Goal: Information Seeking & Learning: Learn about a topic

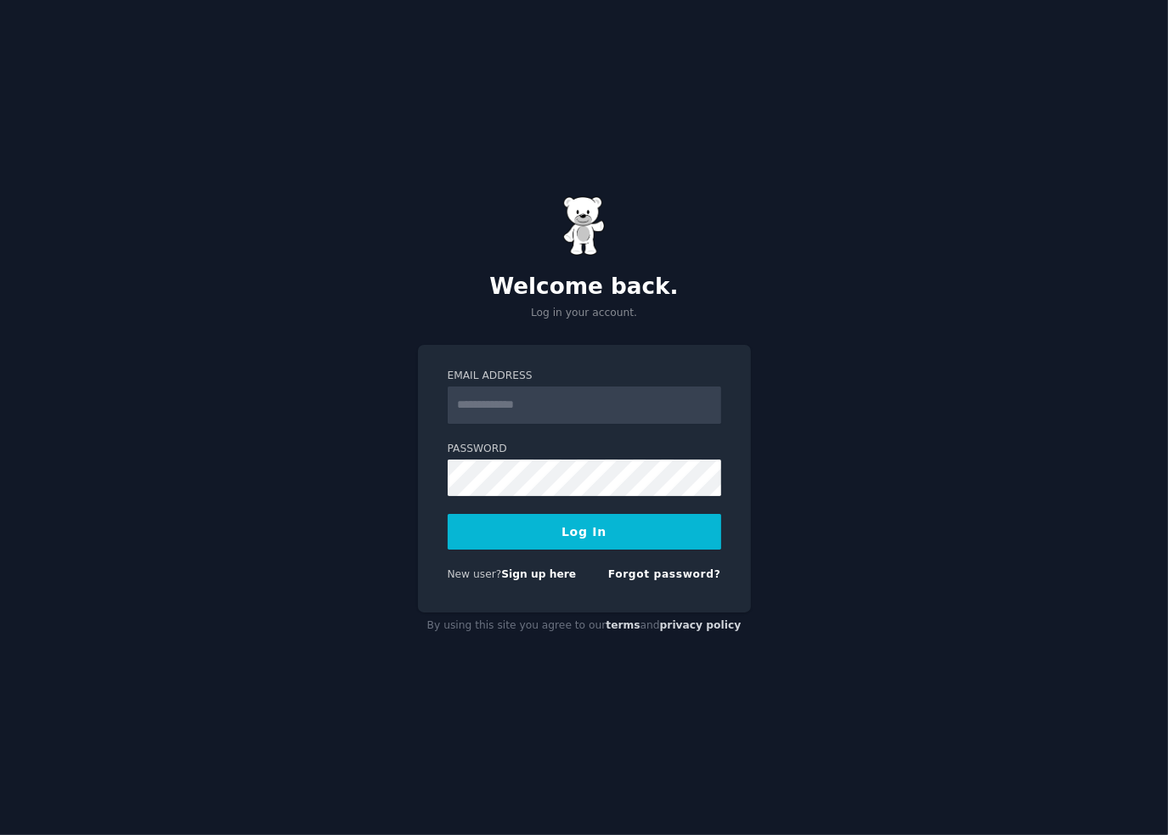
click at [572, 405] on input "Email Address" at bounding box center [585, 405] width 274 height 37
click at [578, 440] on form "Email Address Password Log In New user? Sign up here Forgot password?" at bounding box center [585, 479] width 274 height 220
click at [560, 397] on input "Email Address" at bounding box center [585, 405] width 274 height 37
type input "**********"
click at [597, 536] on button "Log In" at bounding box center [585, 532] width 274 height 36
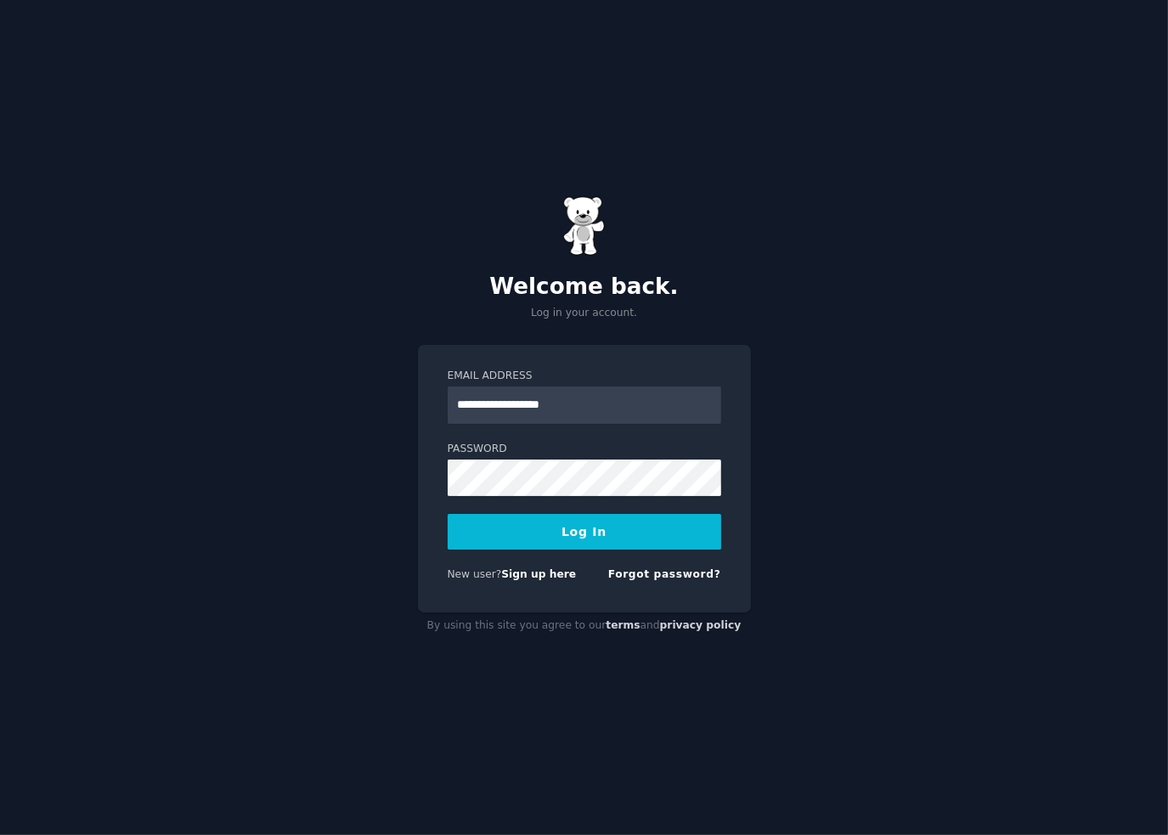
click at [528, 535] on button "Log In" at bounding box center [585, 532] width 274 height 36
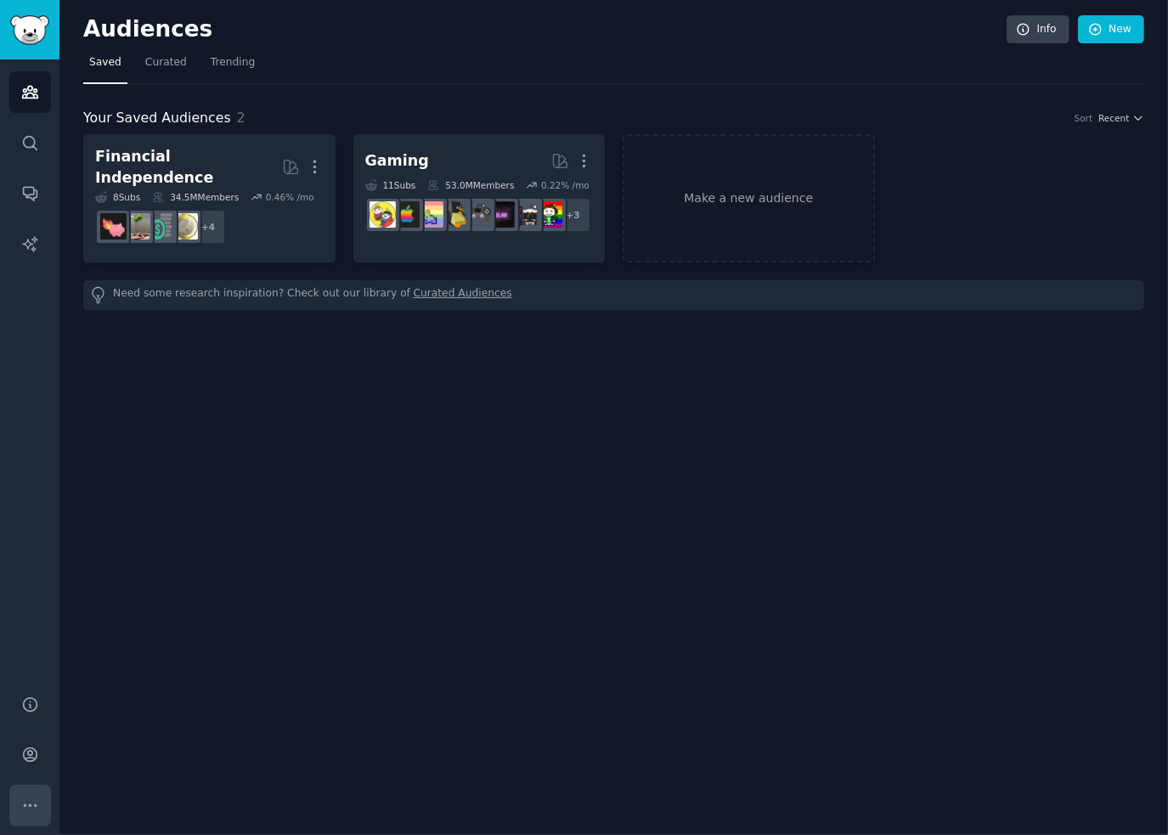
click at [26, 811] on icon "Sidebar" at bounding box center [30, 806] width 18 height 18
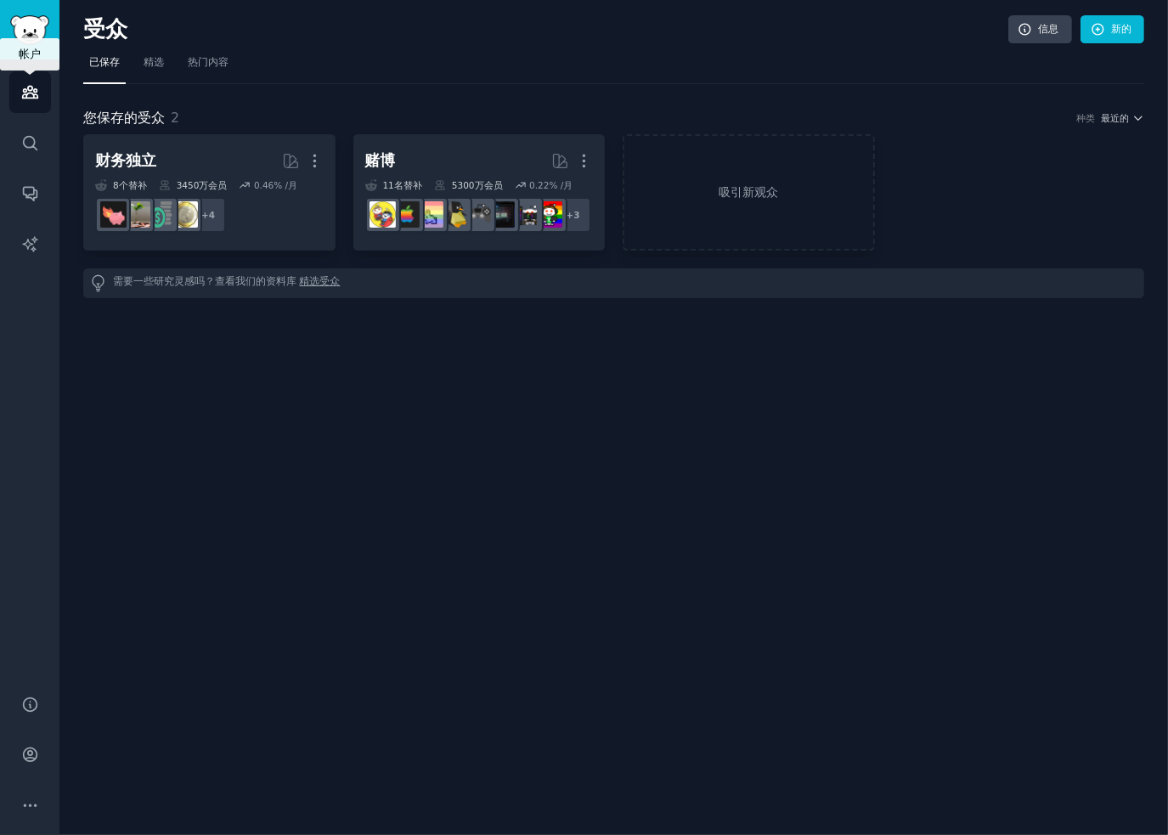
click at [15, 82] on link "Audiences" at bounding box center [30, 92] width 42 height 42
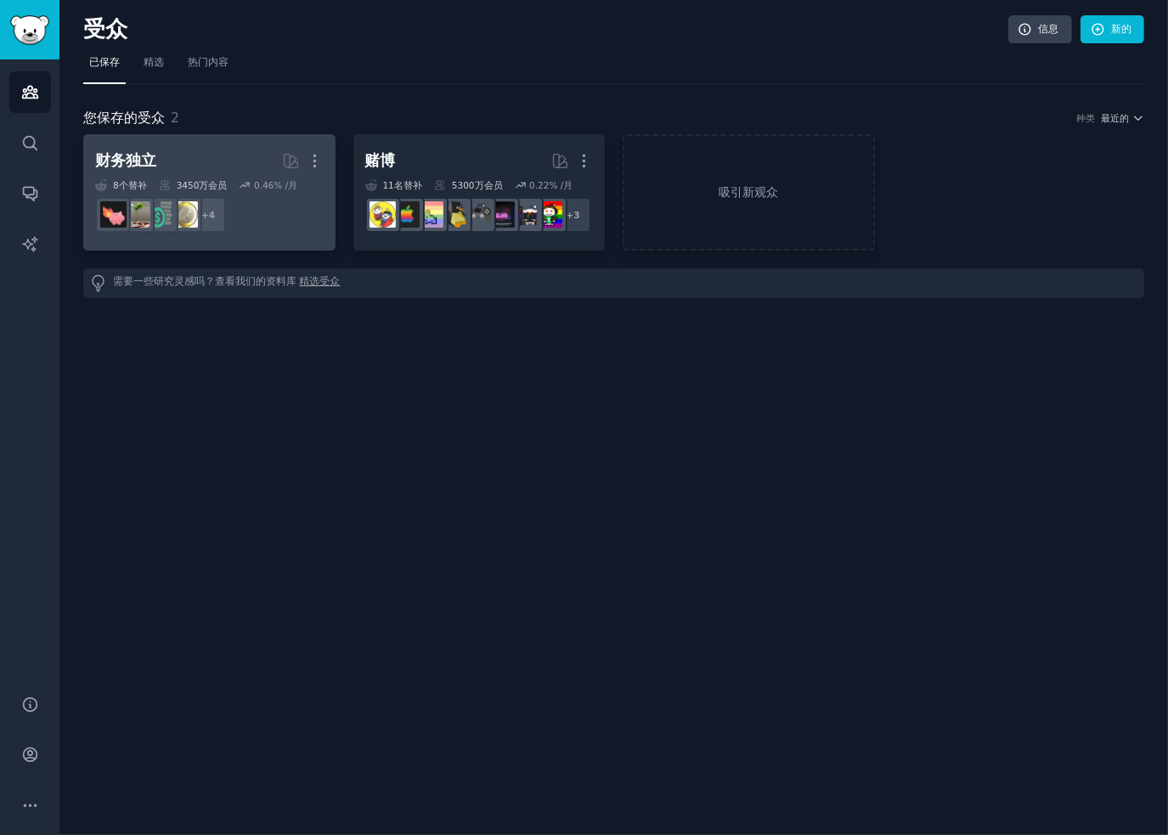
click at [133, 159] on font "财务独立" at bounding box center [125, 160] width 61 height 17
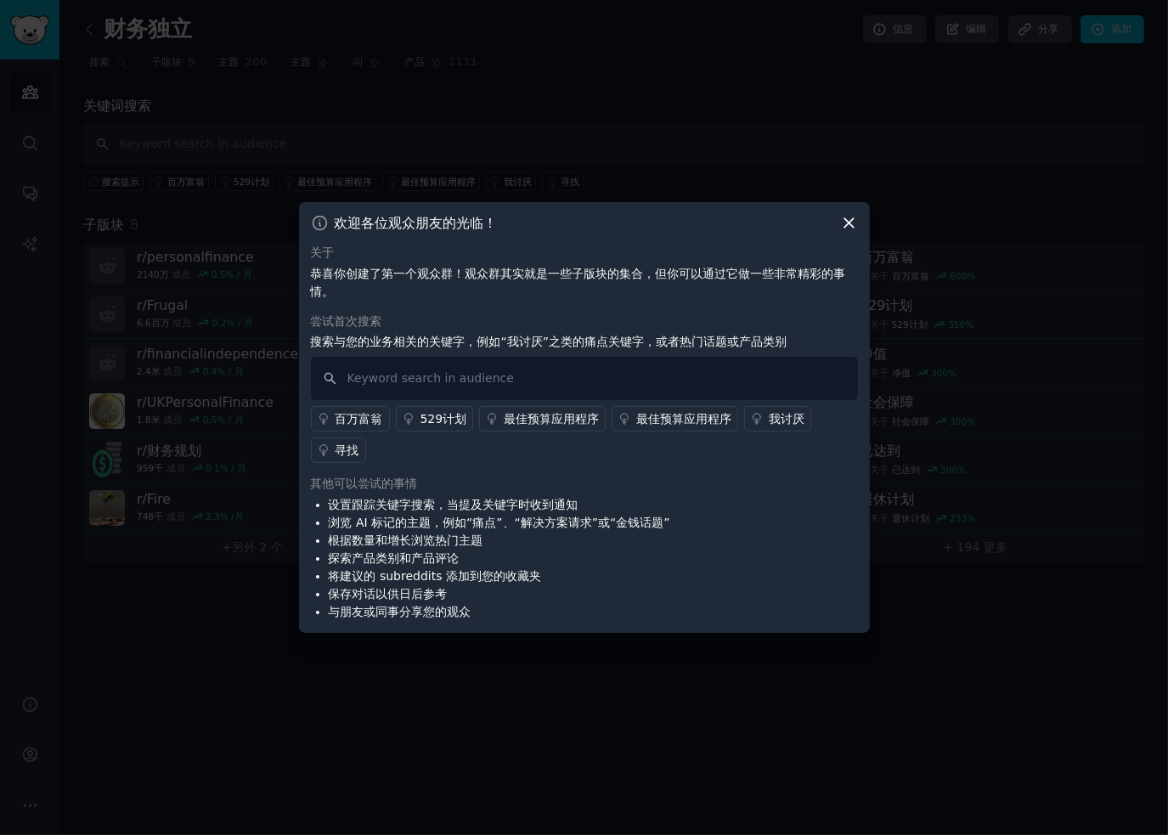
click at [364, 415] on font "百万富翁" at bounding box center [360, 419] width 48 height 14
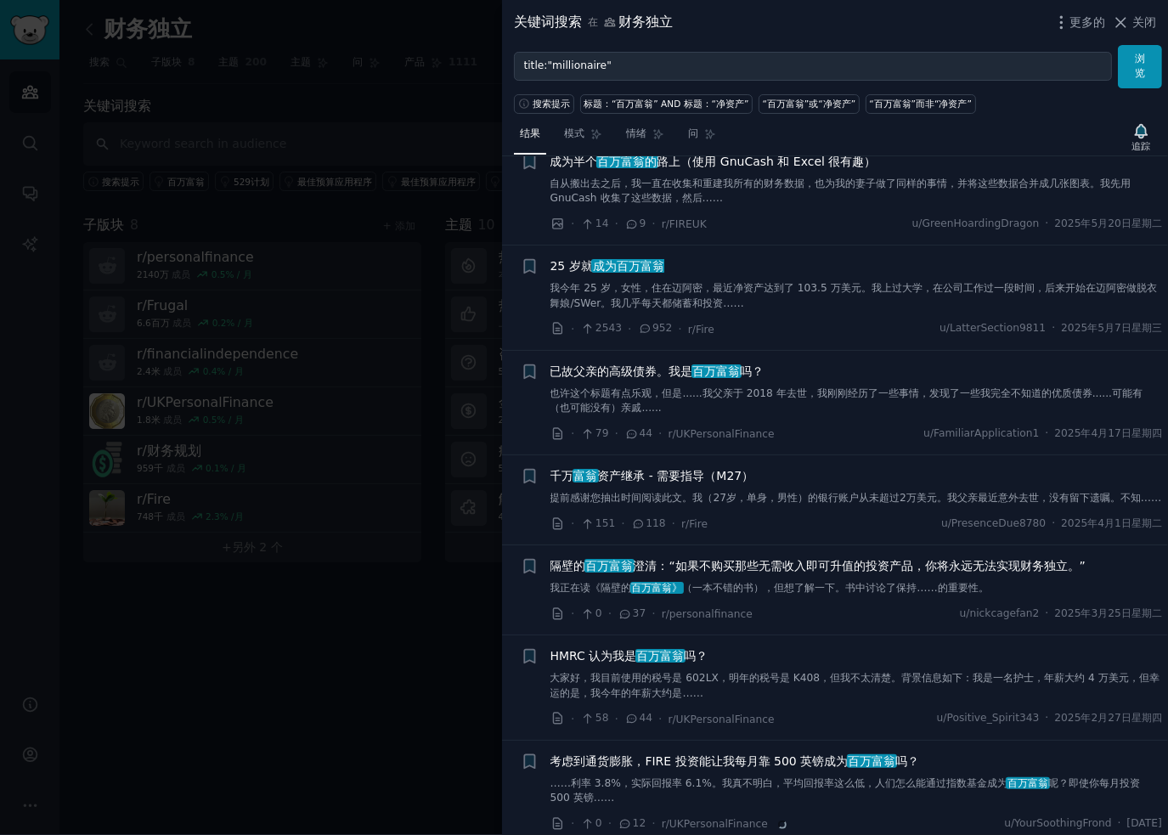
scroll to position [1444, 0]
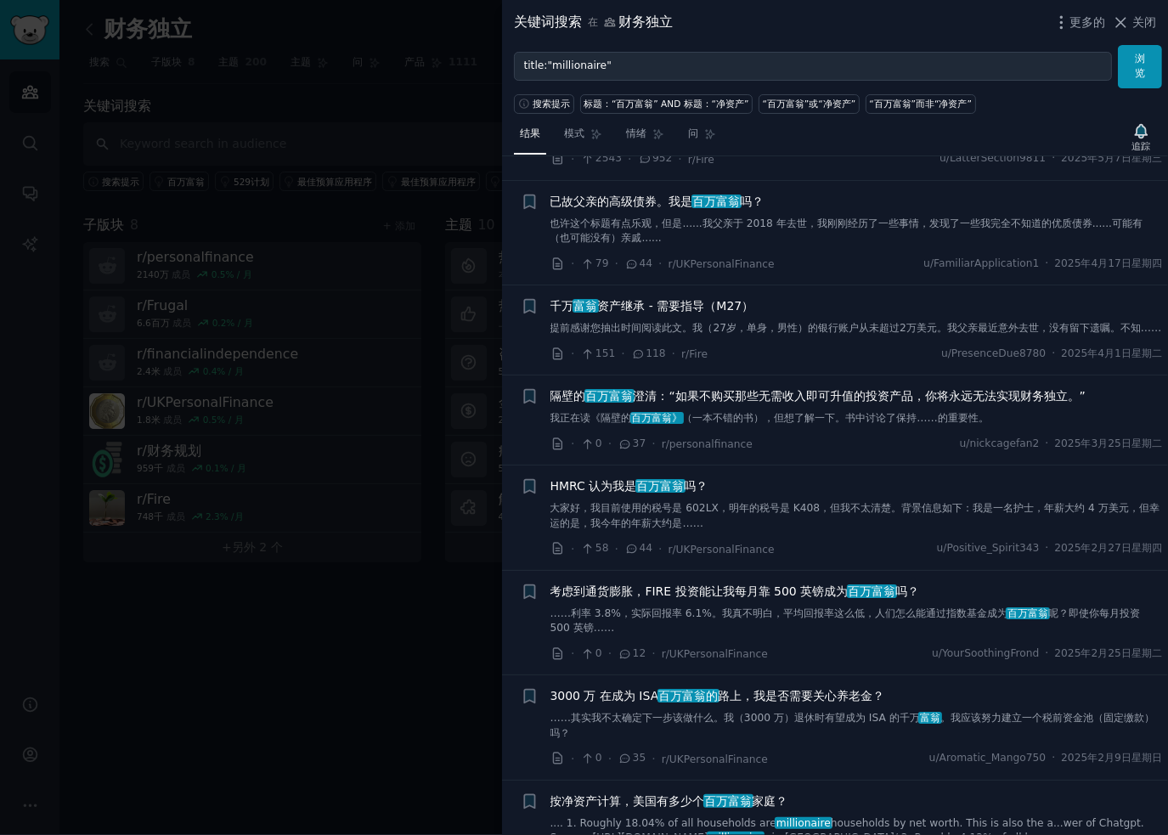
click at [407, 104] on div at bounding box center [584, 417] width 1168 height 835
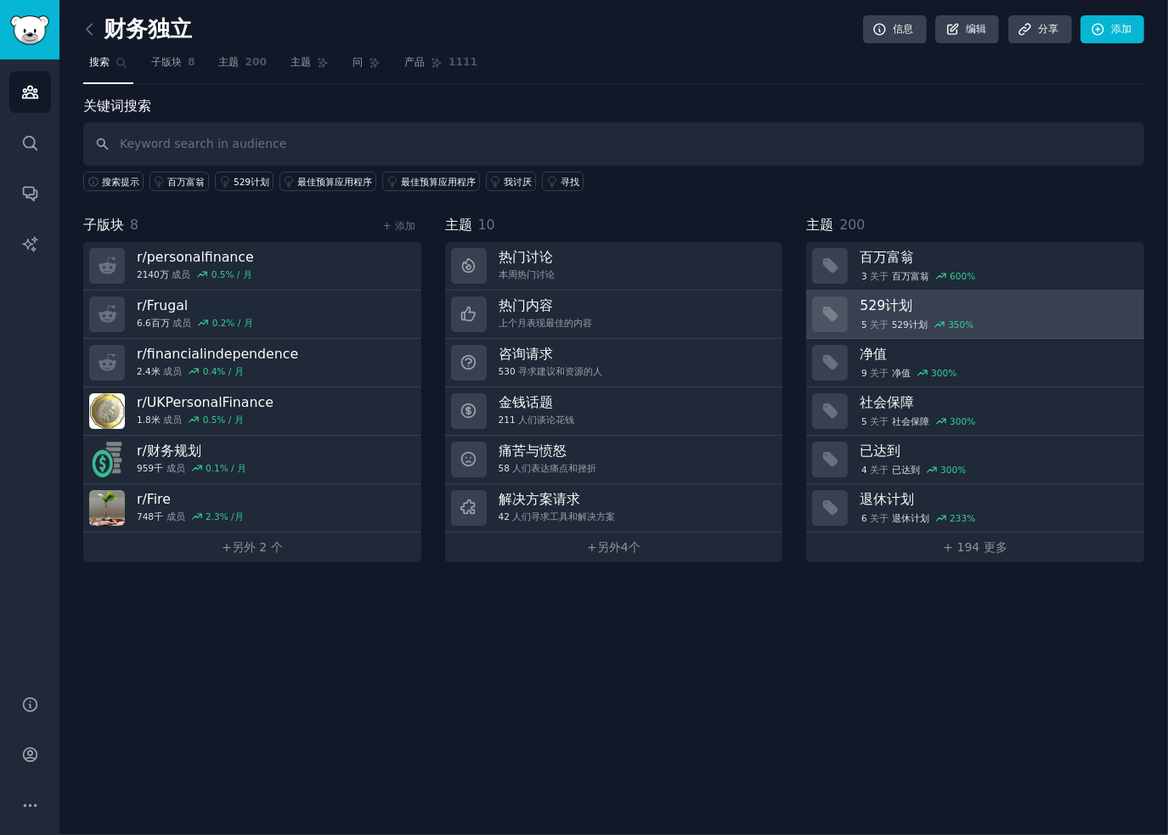
click at [970, 302] on h3 "529计划" at bounding box center [996, 306] width 273 height 18
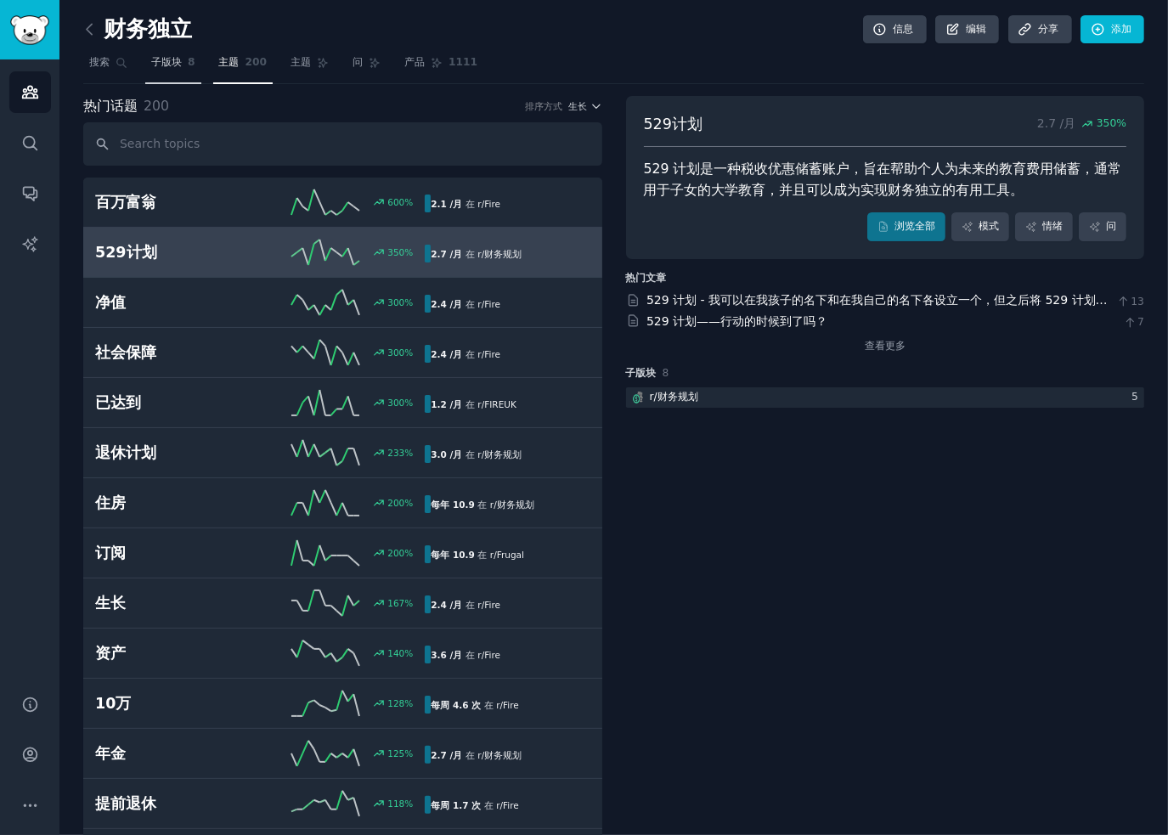
click at [160, 65] on font "子版块" at bounding box center [166, 62] width 31 height 12
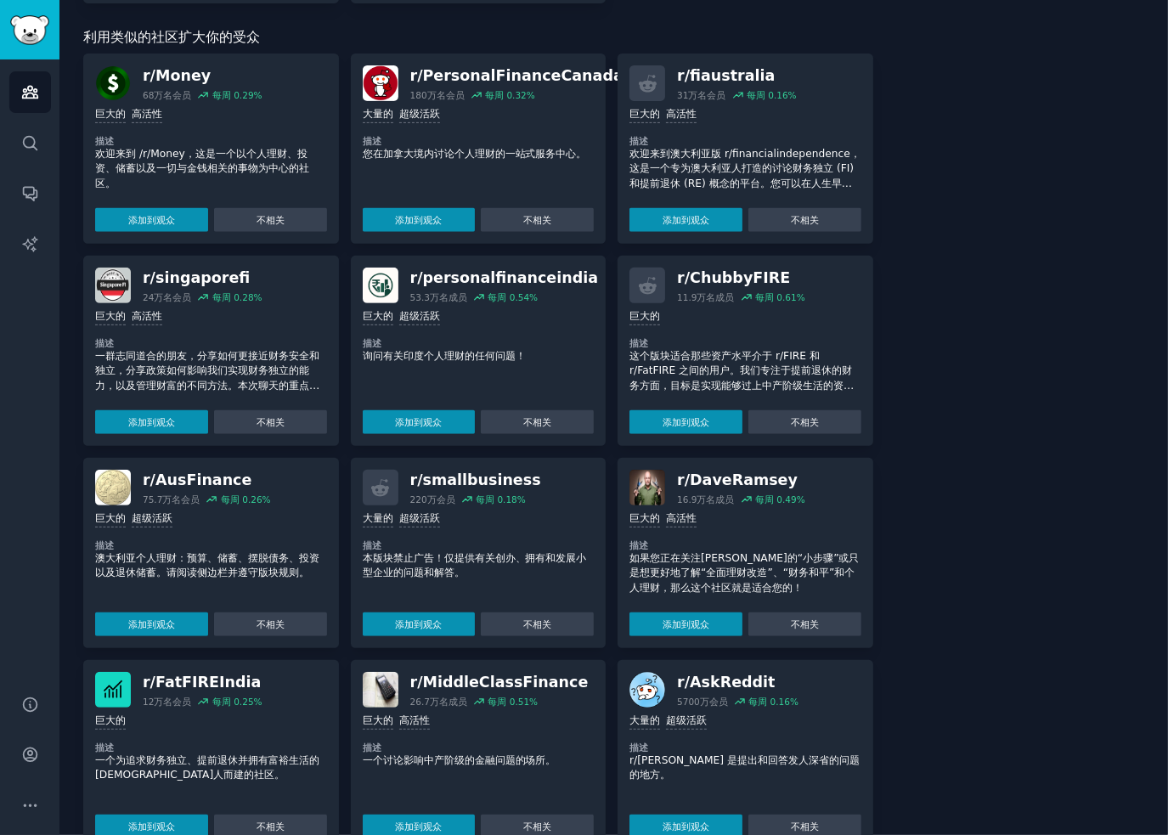
scroll to position [632, 0]
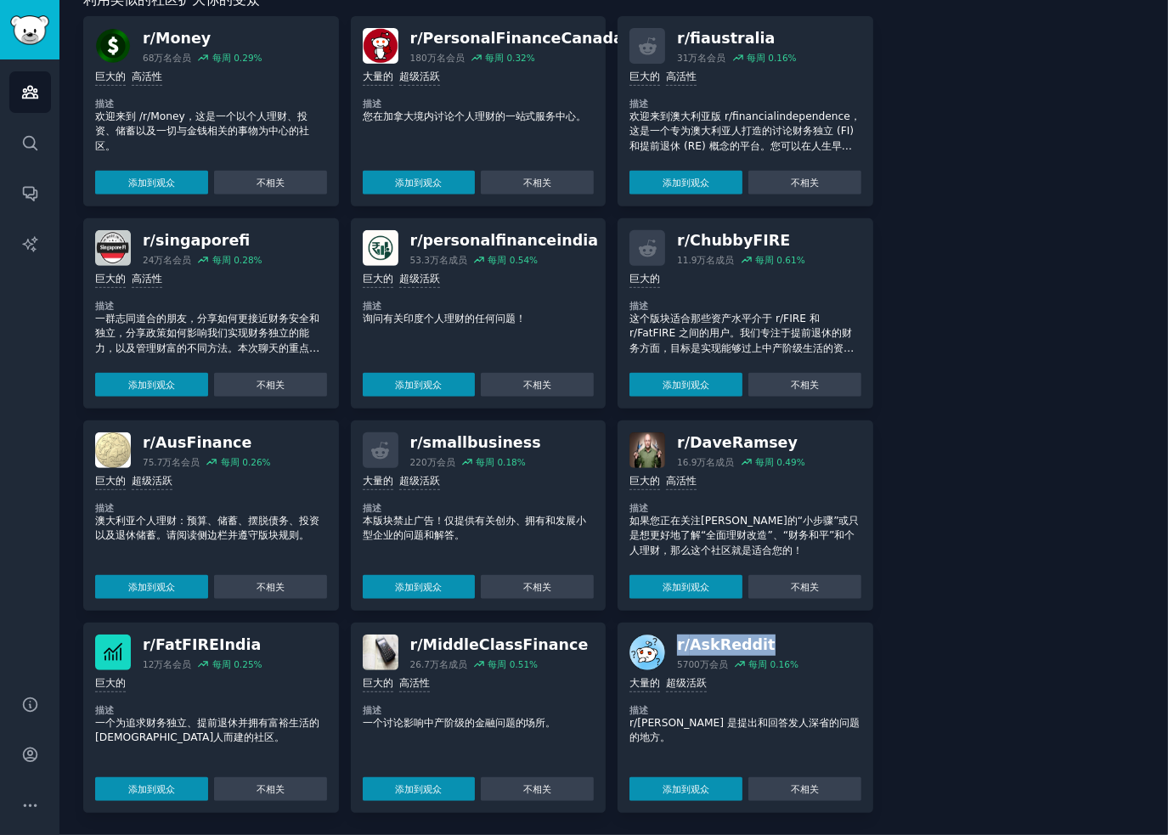
drag, startPoint x: 771, startPoint y: 648, endPoint x: 676, endPoint y: 652, distance: 94.4
click at [671, 652] on div "r/ AskReddit 5700万会员 每周 0.16%" at bounding box center [746, 653] width 232 height 36
copy div "r/ AskReddit"
click at [761, 646] on div "r/ AskReddit" at bounding box center [737, 645] width 121 height 21
drag, startPoint x: 621, startPoint y: 720, endPoint x: 686, endPoint y: 723, distance: 65.5
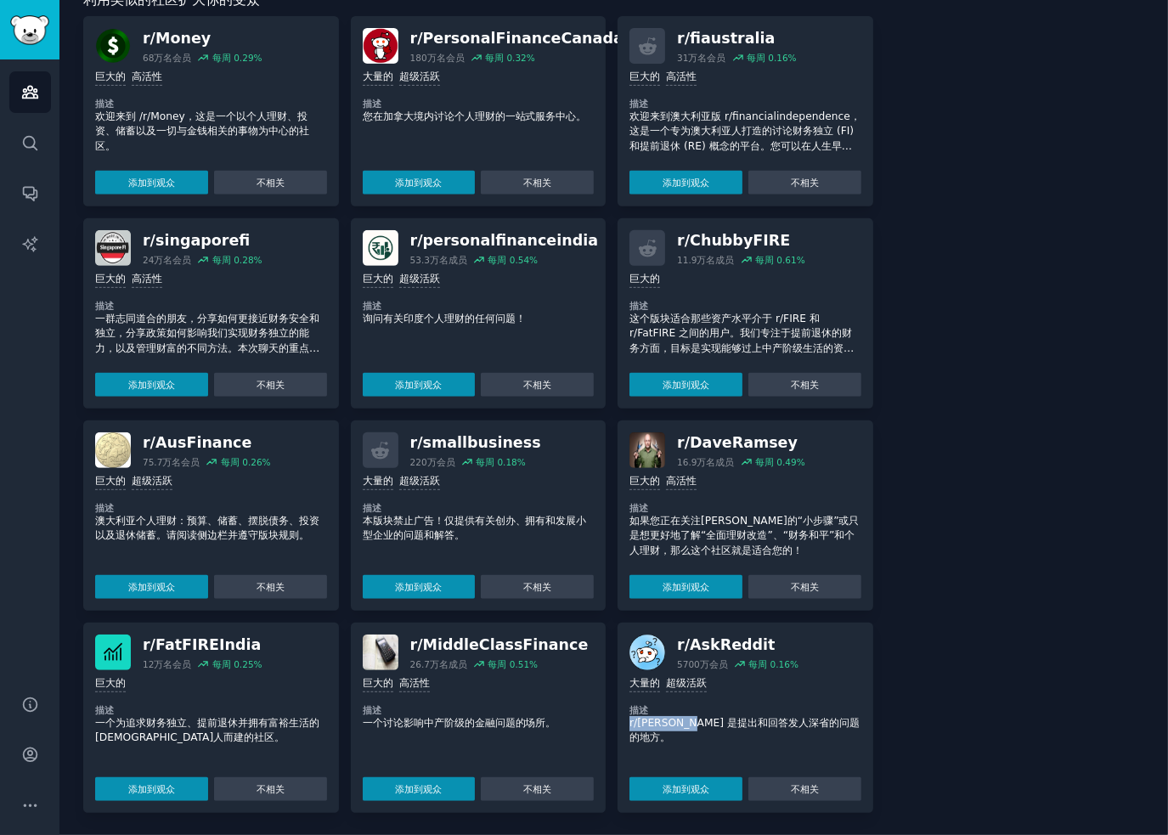
click at [686, 723] on div "r/ AskReddit 5700万会员 每周 0.16% 每天提交量 >= 95 百分位数 大量的 超级活跃 描述 r/AskReddit 是提出和回答发人…" at bounding box center [746, 718] width 256 height 190
copy font "r/AskReddit"
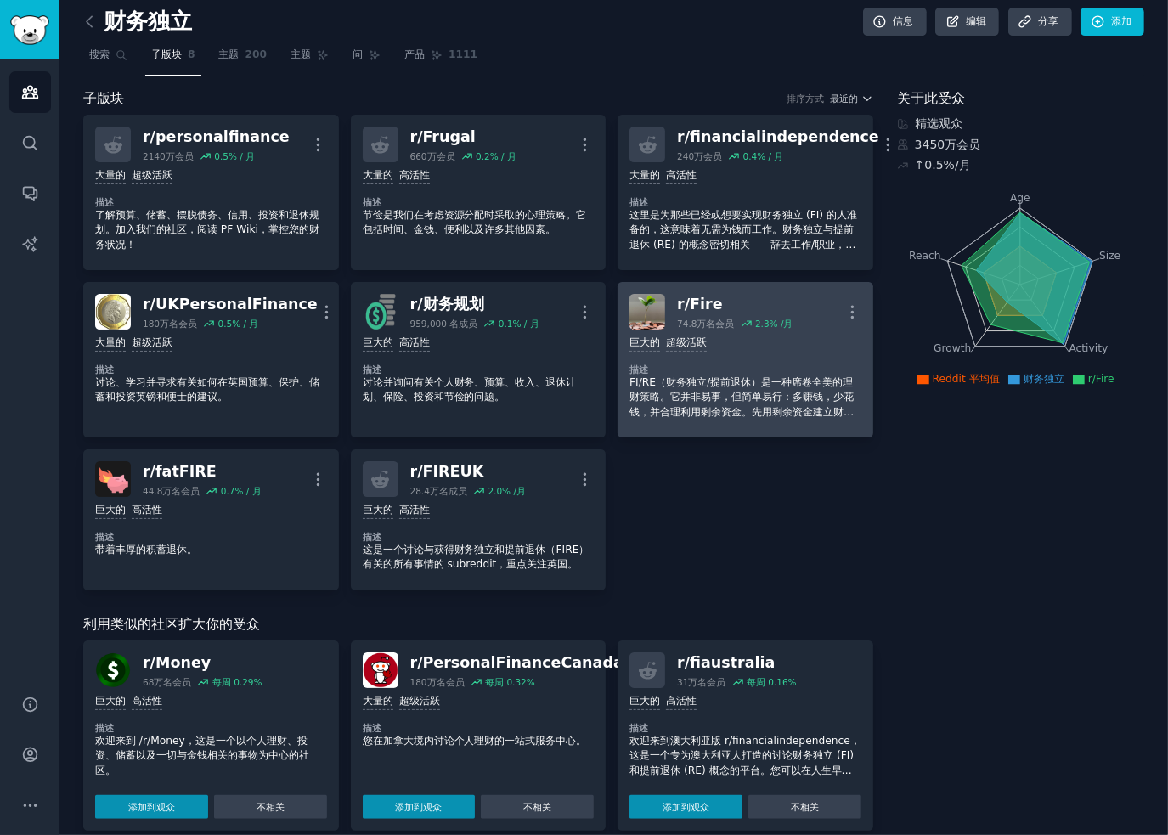
scroll to position [0, 0]
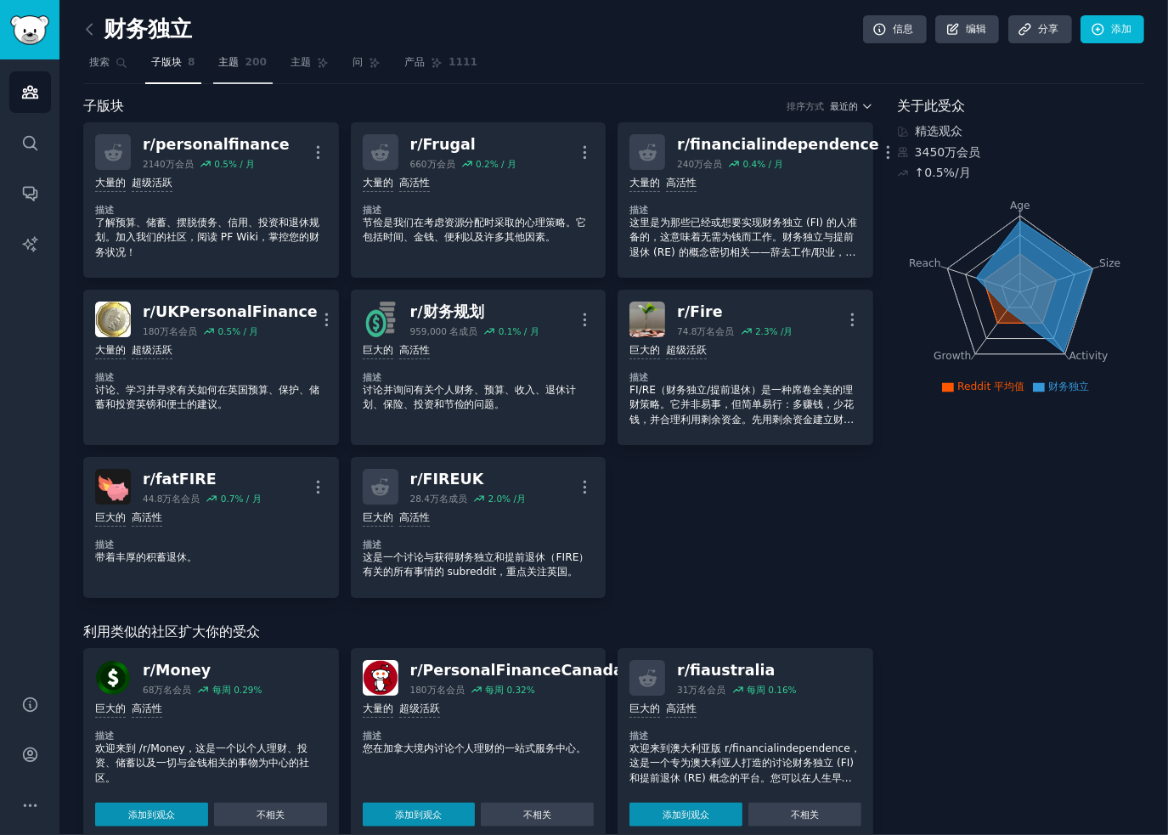
click at [238, 60] on font "主题" at bounding box center [229, 62] width 20 height 12
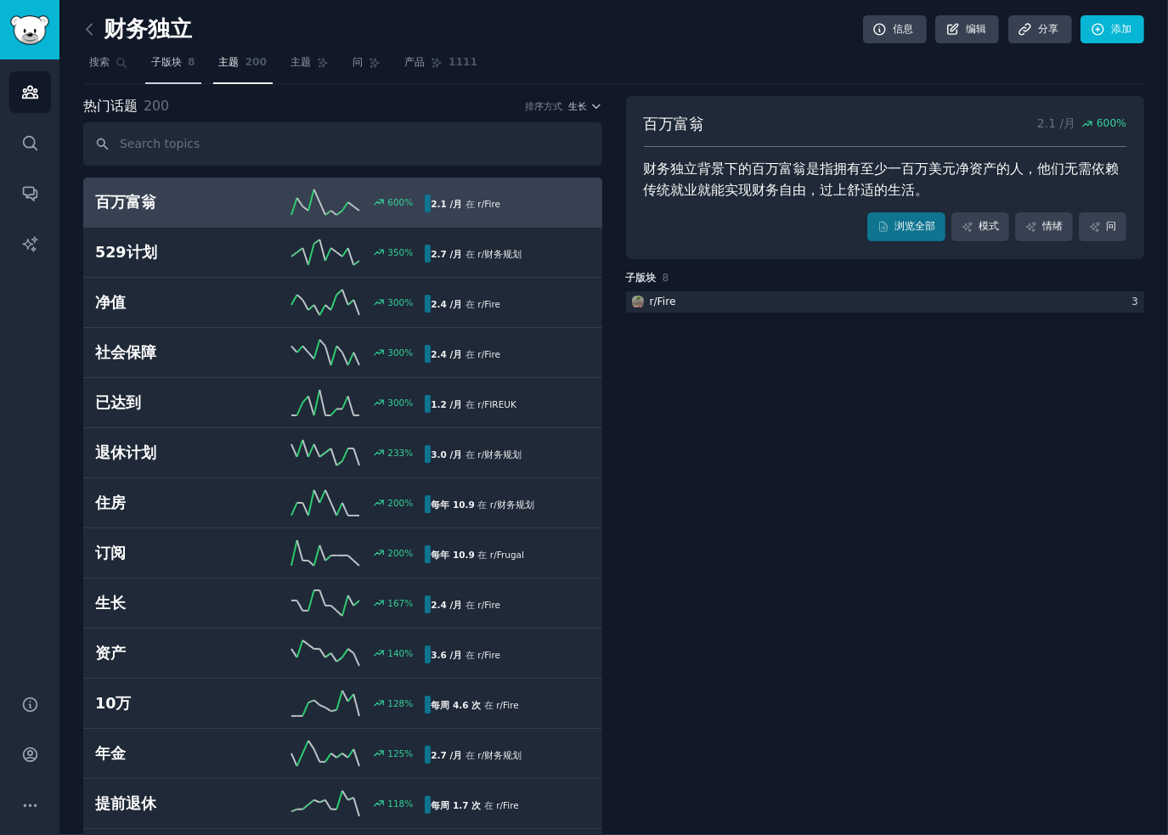
click at [180, 61] on font "子版块" at bounding box center [166, 62] width 31 height 12
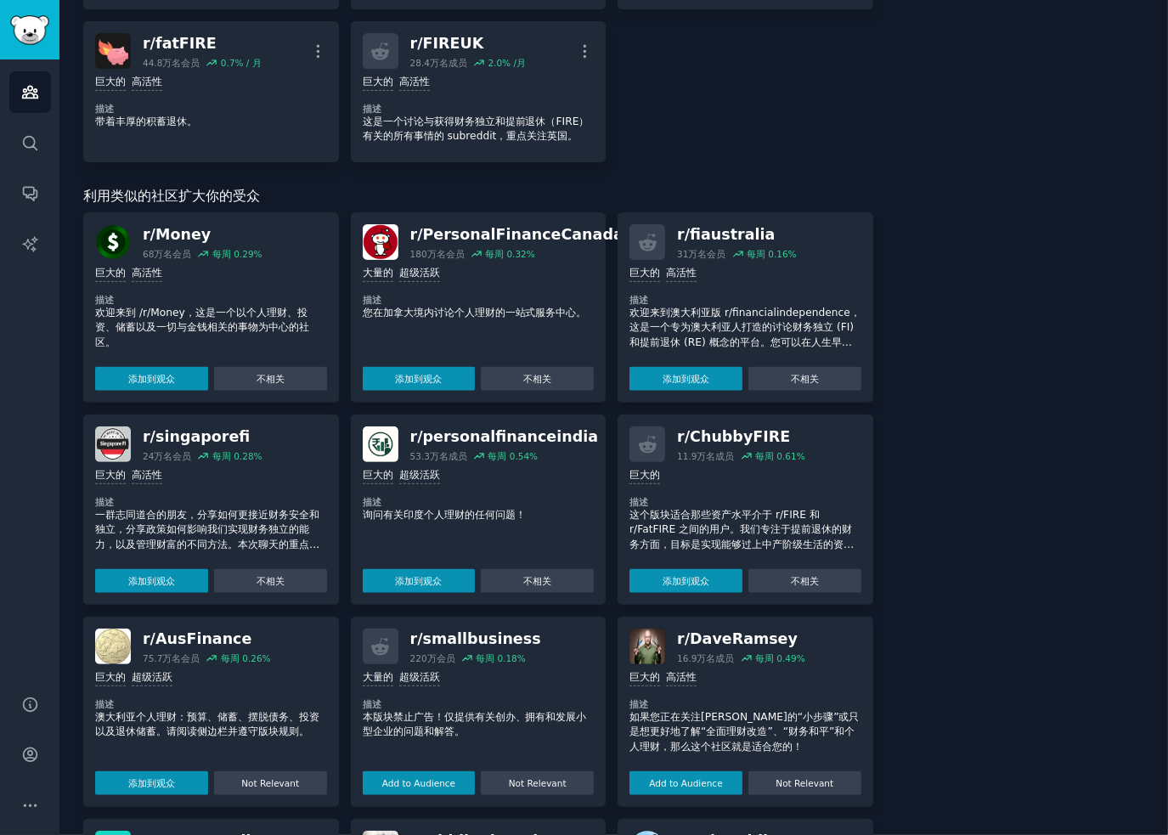
scroll to position [510, 0]
